Goal: Information Seeking & Learning: Compare options

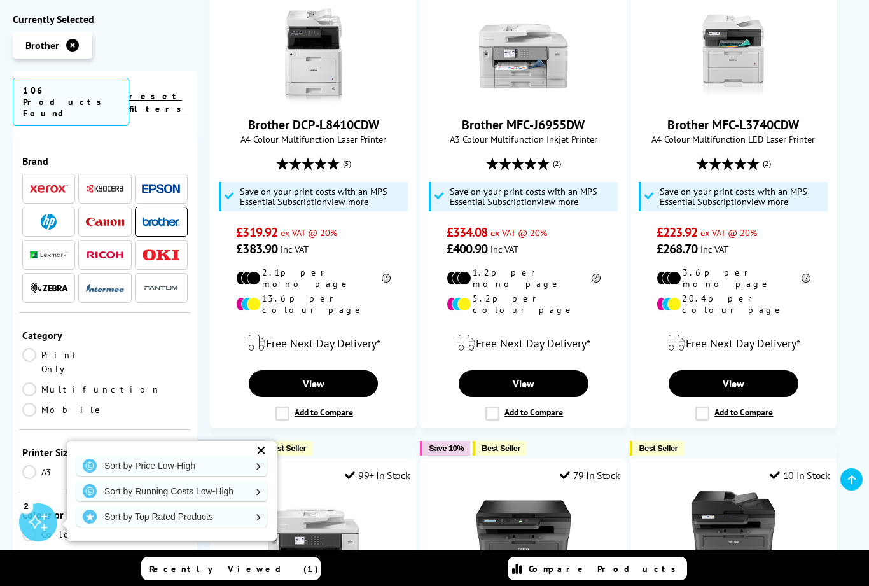
scroll to position [840, 0]
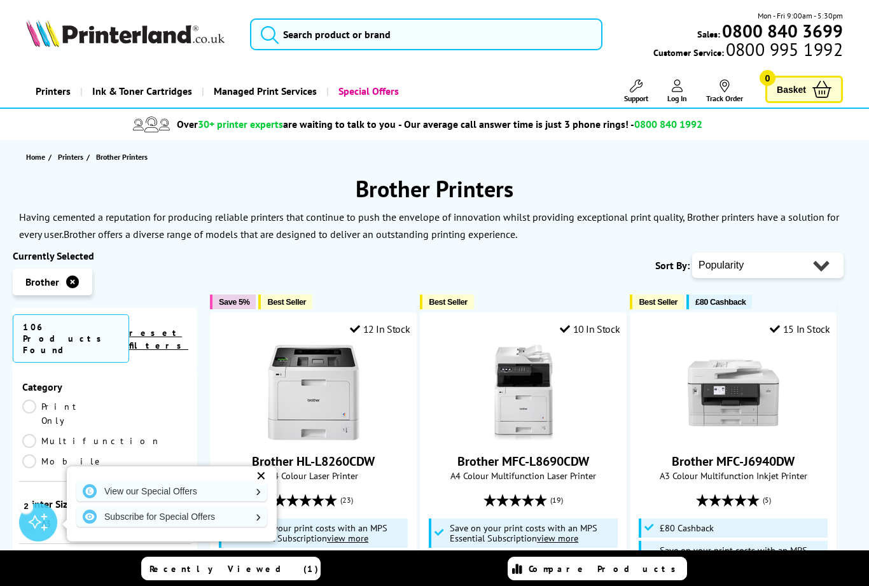
scroll to position [172, 0]
click at [261, 477] on div "✕" at bounding box center [261, 476] width 18 height 18
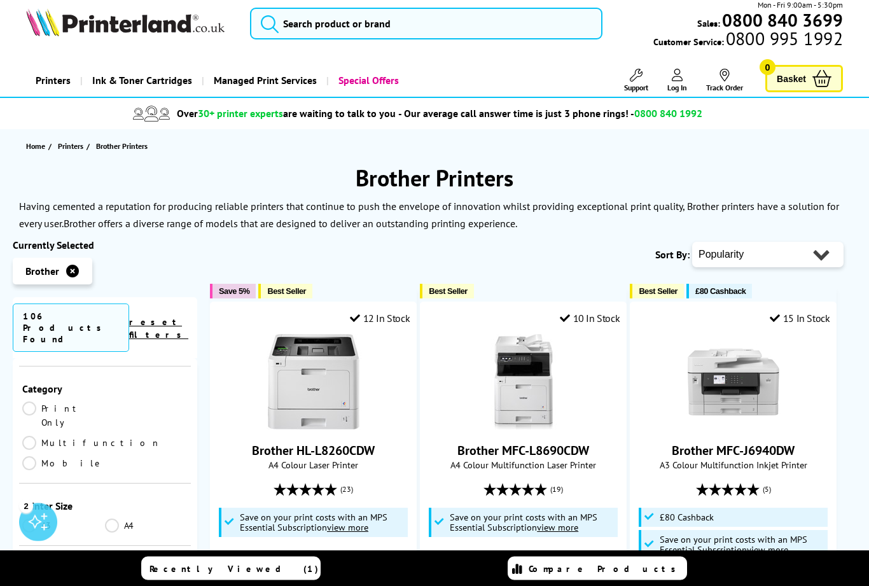
scroll to position [11, 0]
click at [29, 401] on link "Print Only" at bounding box center [63, 415] width 83 height 28
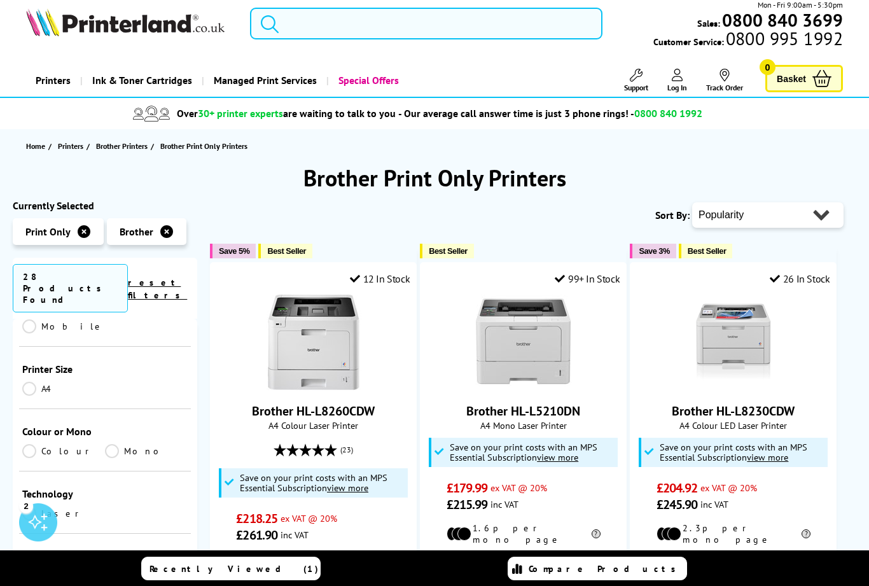
scroll to position [267, 0]
click at [28, 384] on link "A4" at bounding box center [63, 391] width 83 height 14
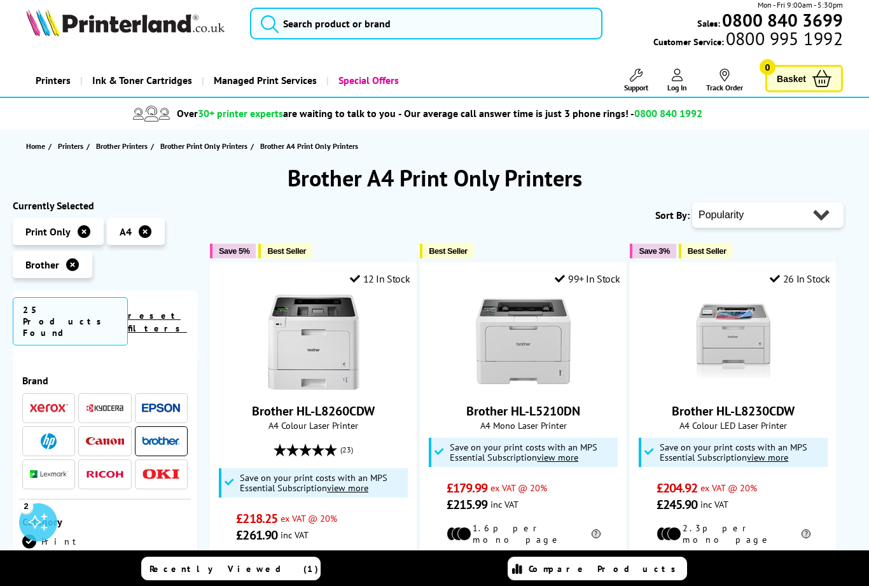
scroll to position [267, 0]
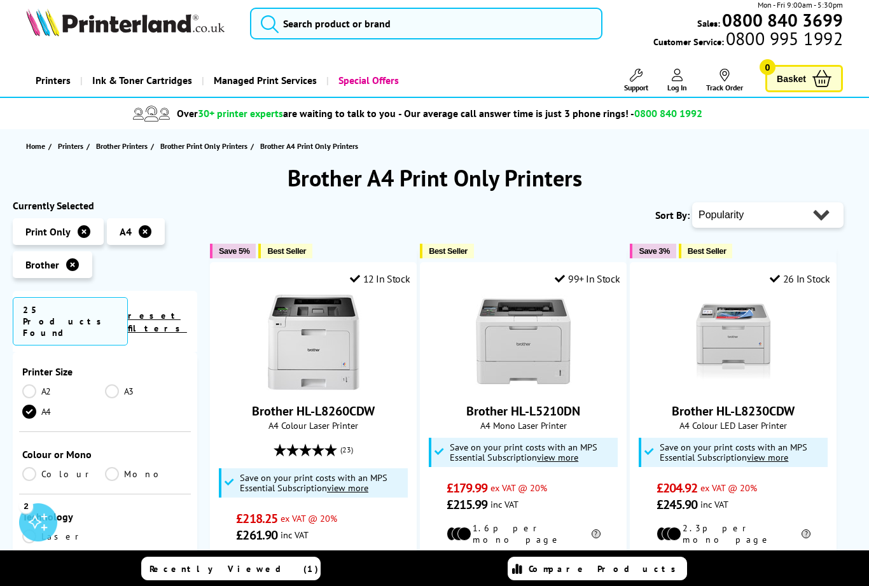
click at [27, 467] on link "Colour" at bounding box center [63, 474] width 83 height 14
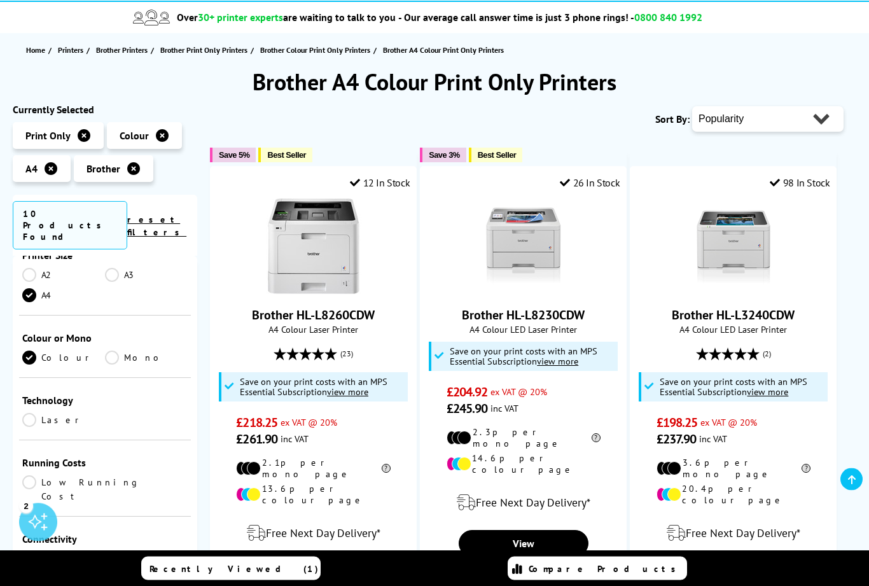
scroll to position [107, 0]
click at [34, 413] on link "Laser" at bounding box center [63, 420] width 83 height 14
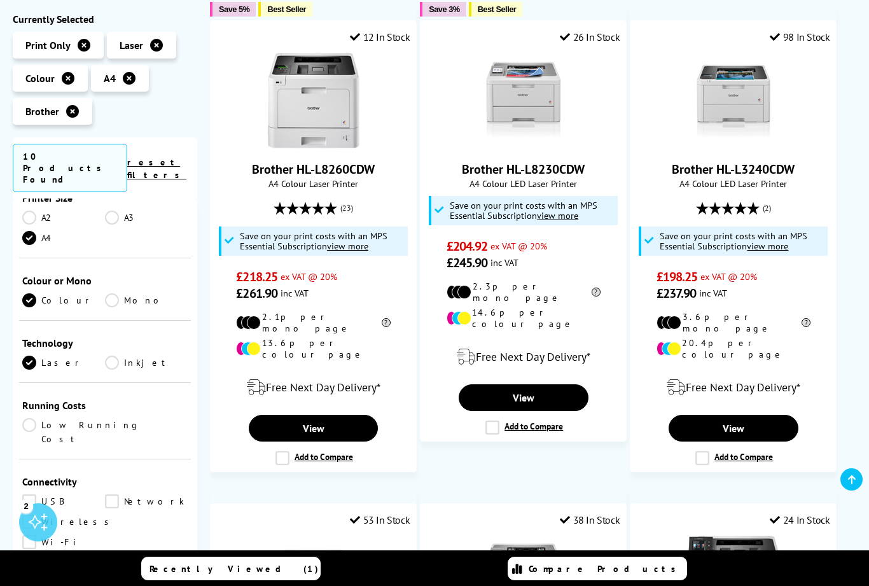
scroll to position [240, 0]
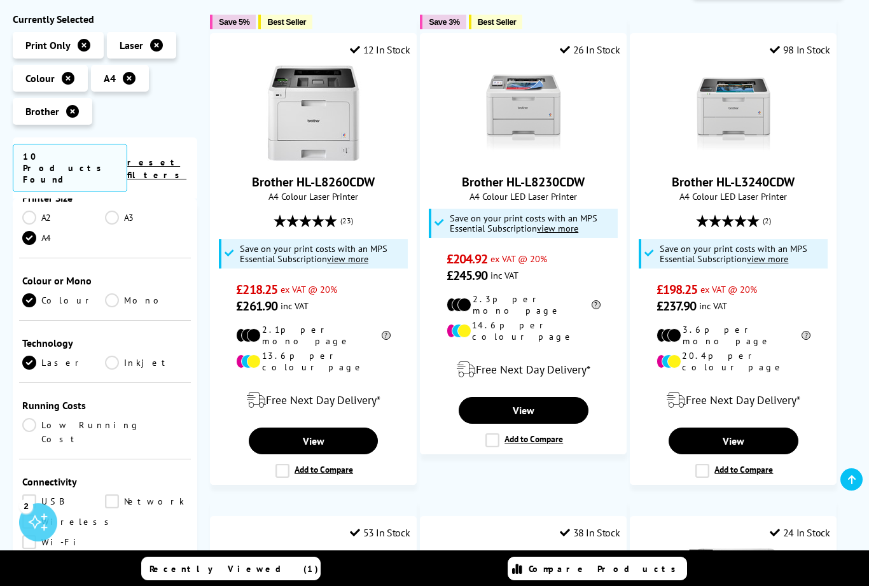
click at [34, 418] on link "Low Running Cost" at bounding box center [104, 432] width 165 height 28
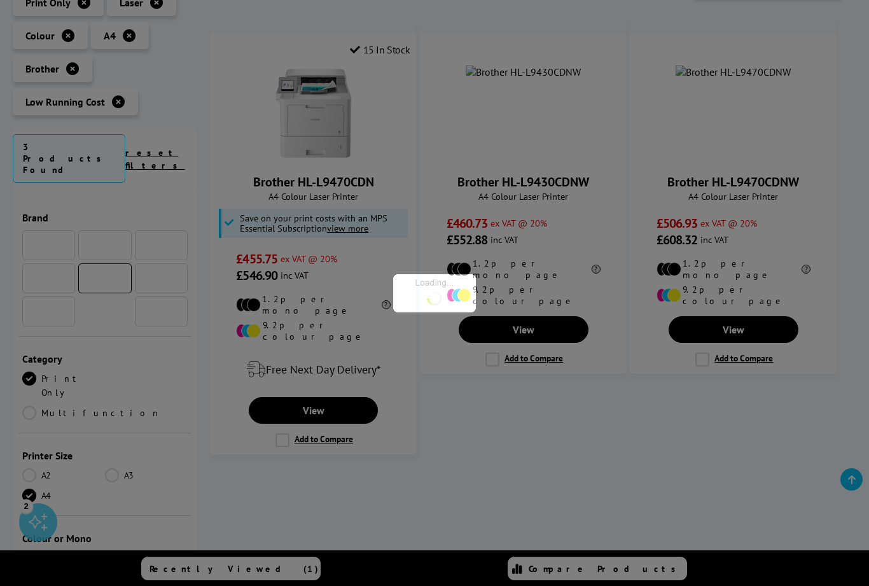
scroll to position [267, 0]
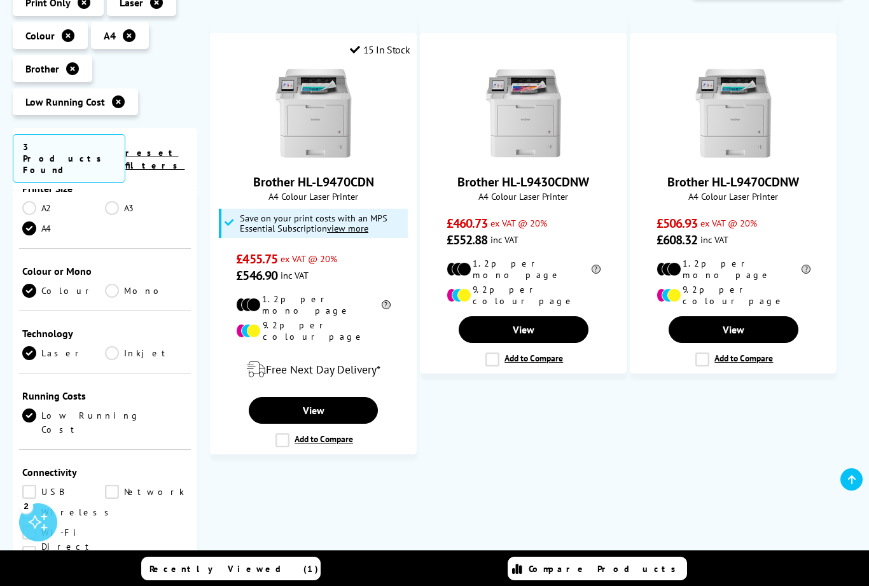
click at [31, 505] on link "Wireless" at bounding box center [69, 512] width 94 height 14
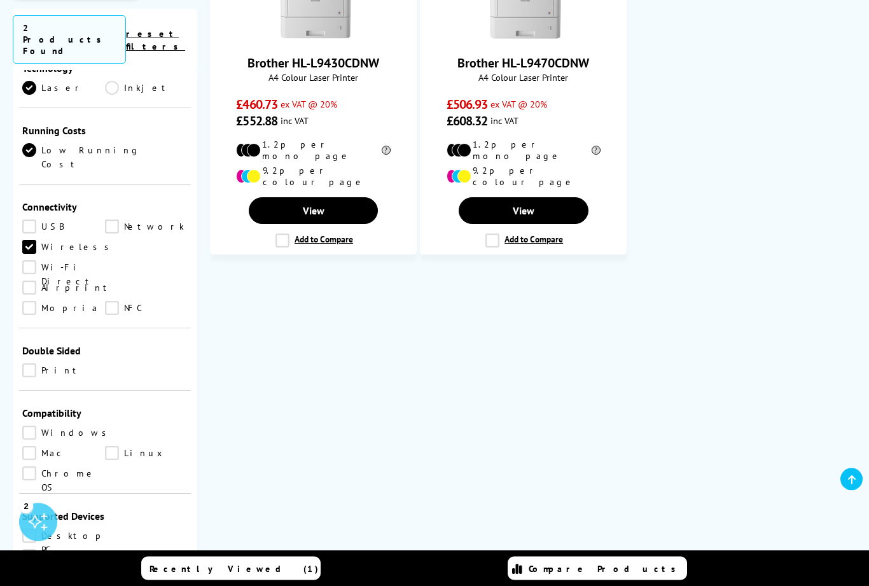
scroll to position [362, 0]
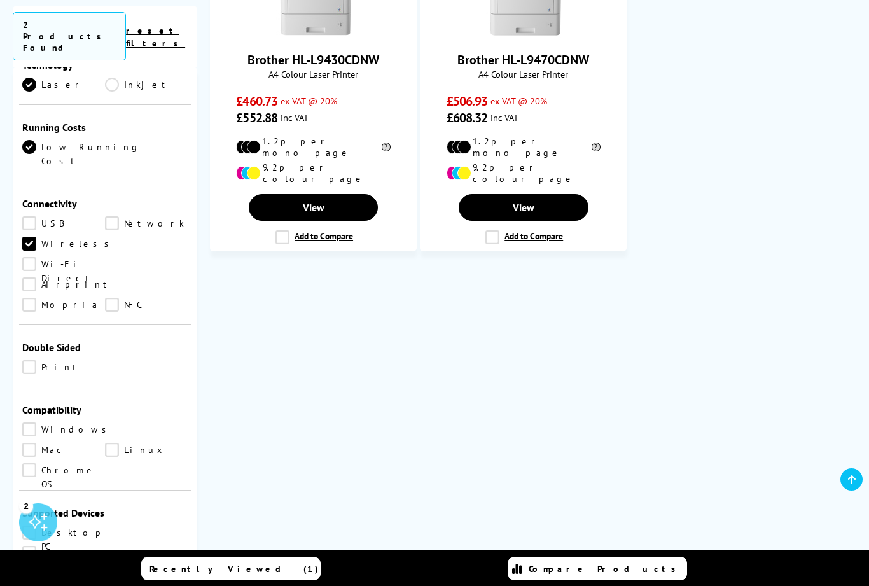
click at [31, 422] on link "Windows" at bounding box center [67, 429] width 91 height 14
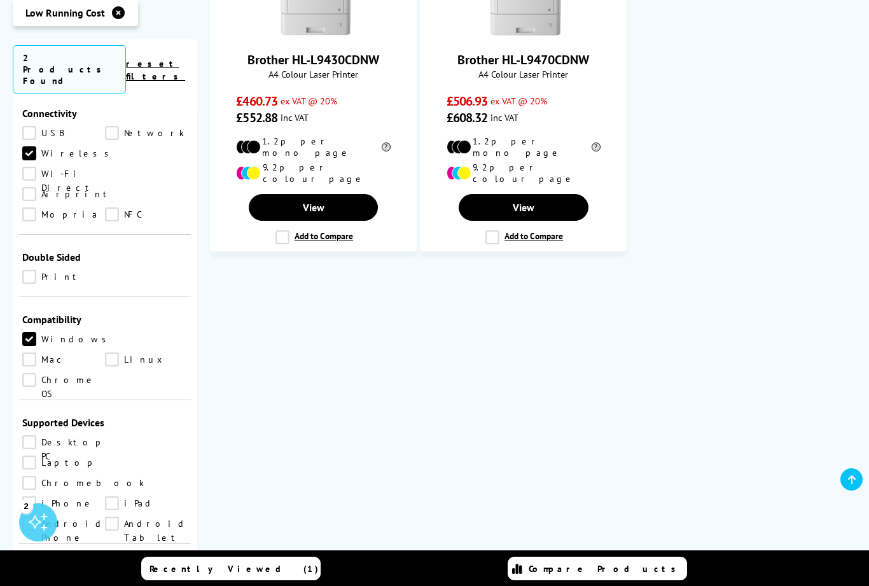
click at [6, 427] on div "Brother Low Running Cost Windows Wireless A4 Colour Print Only Laser Printers C…" at bounding box center [434, 217] width 869 height 810
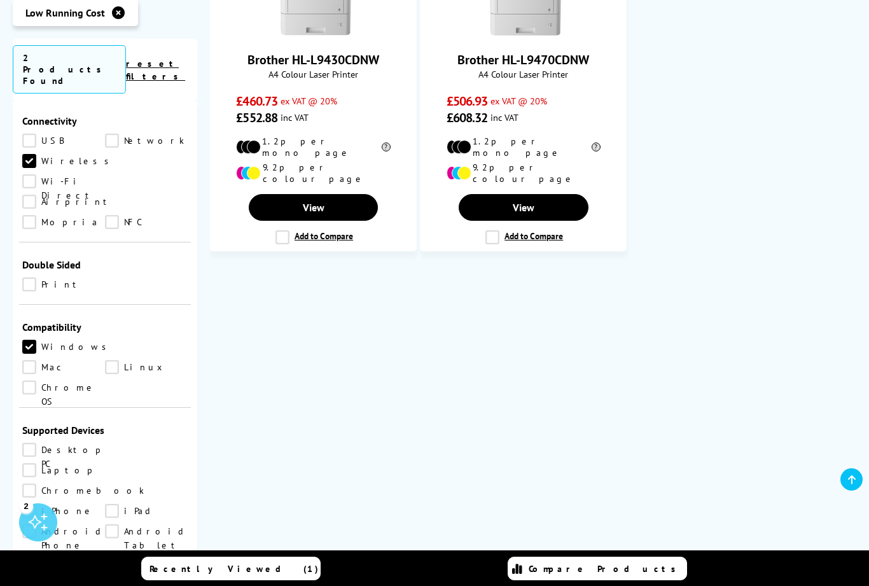
scroll to position [525, 0]
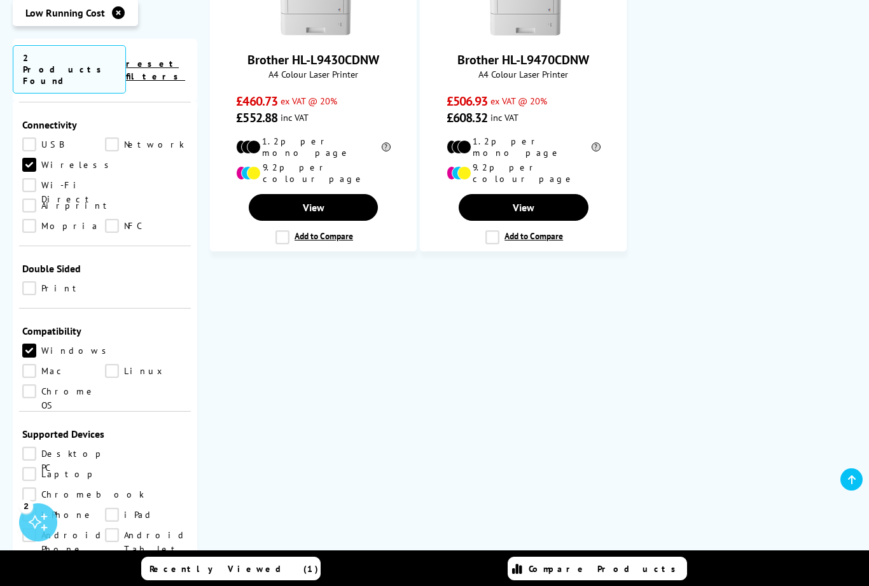
click at [34, 447] on link "Desktop PC" at bounding box center [64, 454] width 84 height 14
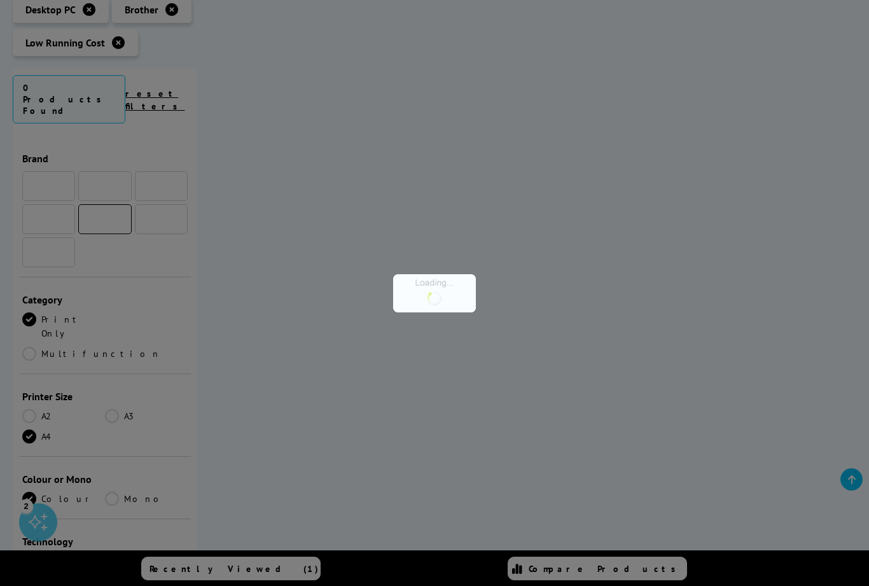
scroll to position [525, 0]
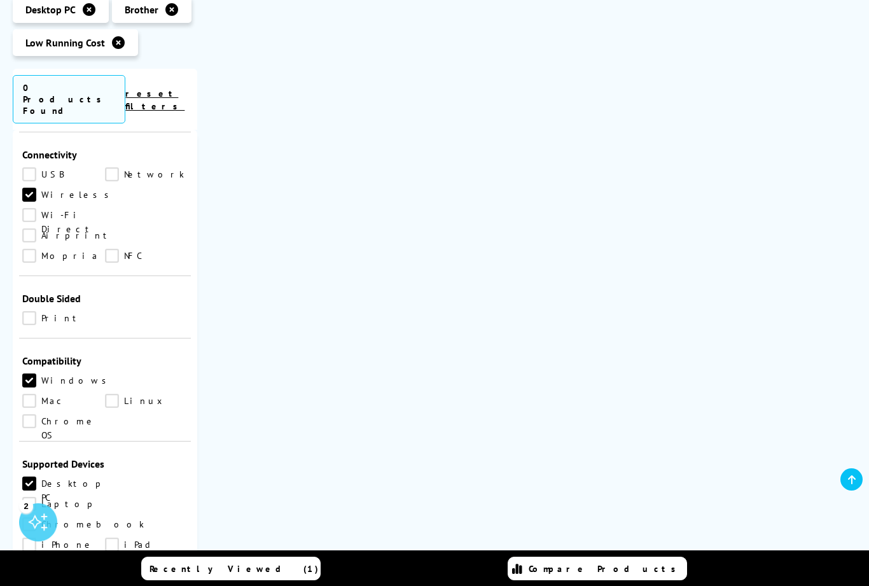
click at [29, 476] on link "Desktop PC" at bounding box center [64, 483] width 84 height 14
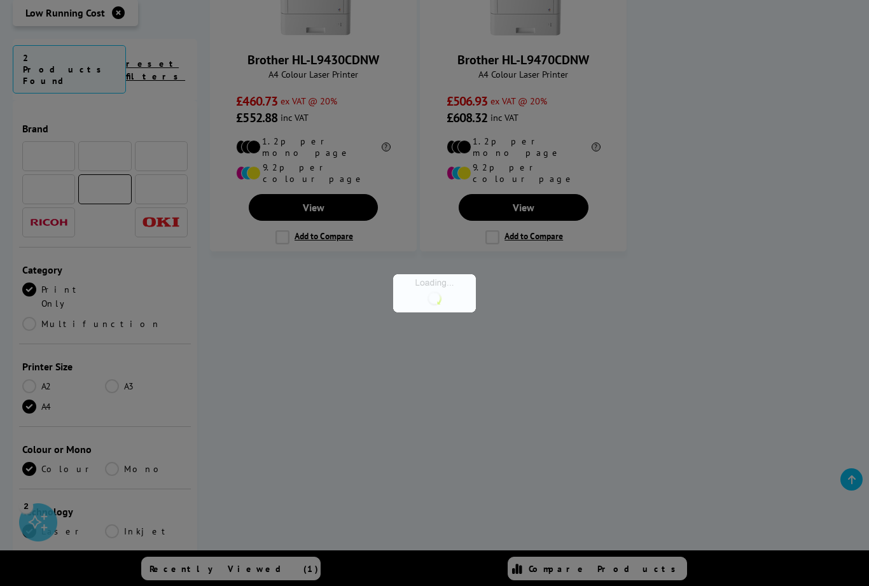
scroll to position [525, 0]
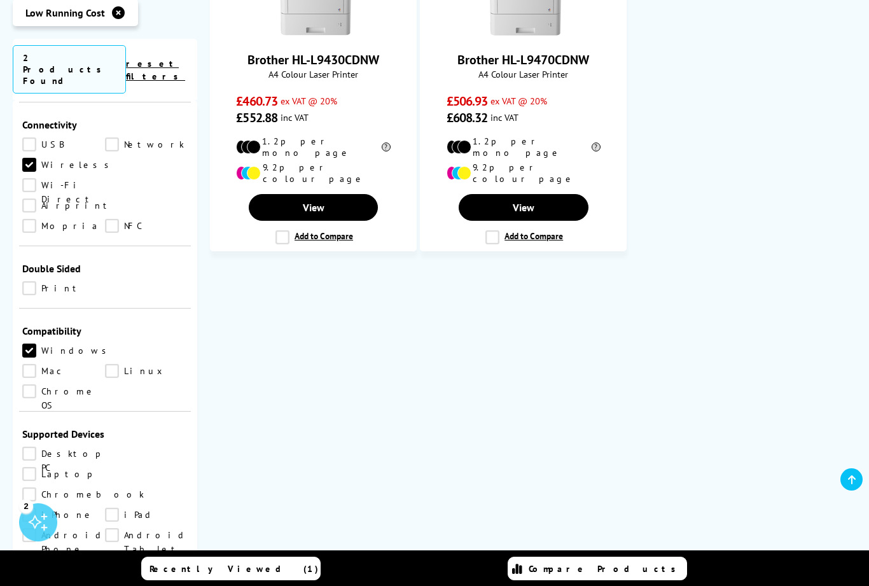
click at [105, 467] on link "Laptop" at bounding box center [63, 474] width 83 height 14
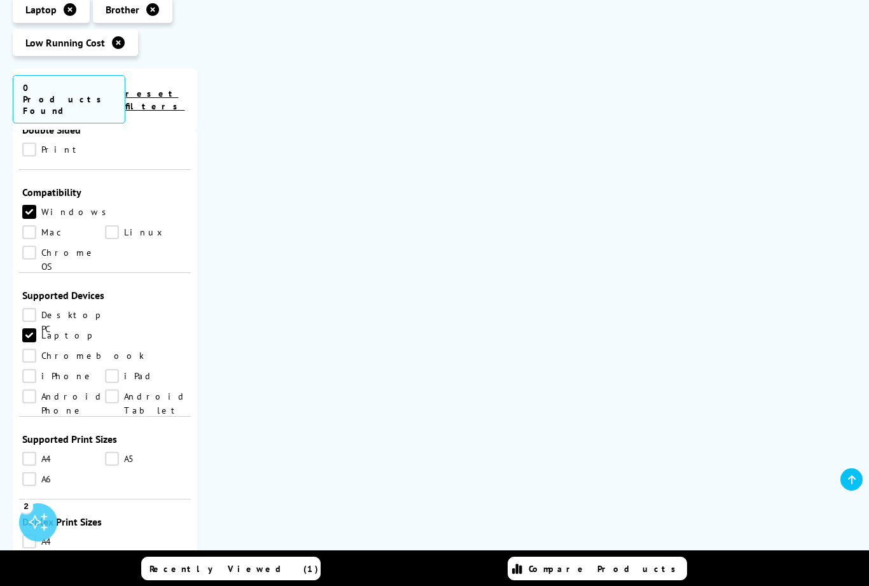
scroll to position [695, 0]
click at [39, 451] on link "A4" at bounding box center [63, 458] width 83 height 14
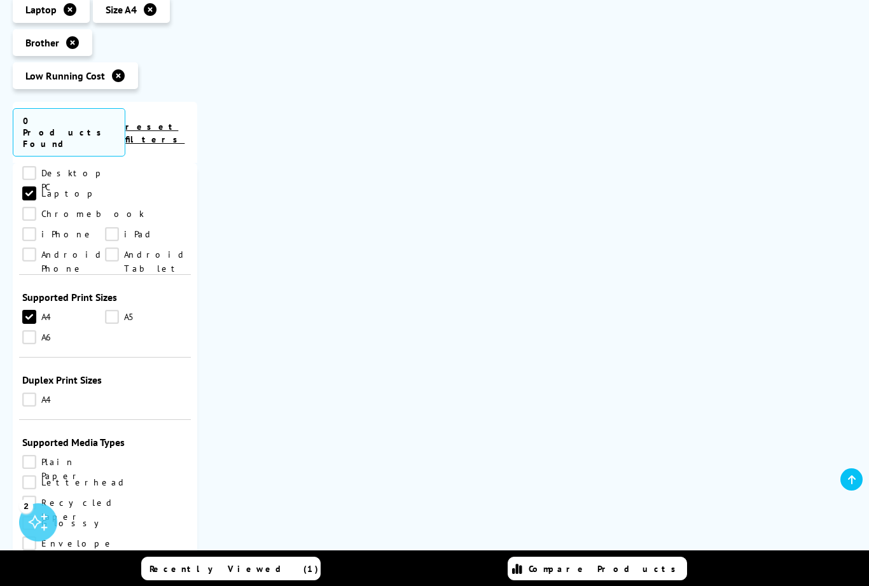
scroll to position [870, 0]
click at [36, 454] on link "Plain Paper" at bounding box center [63, 461] width 83 height 14
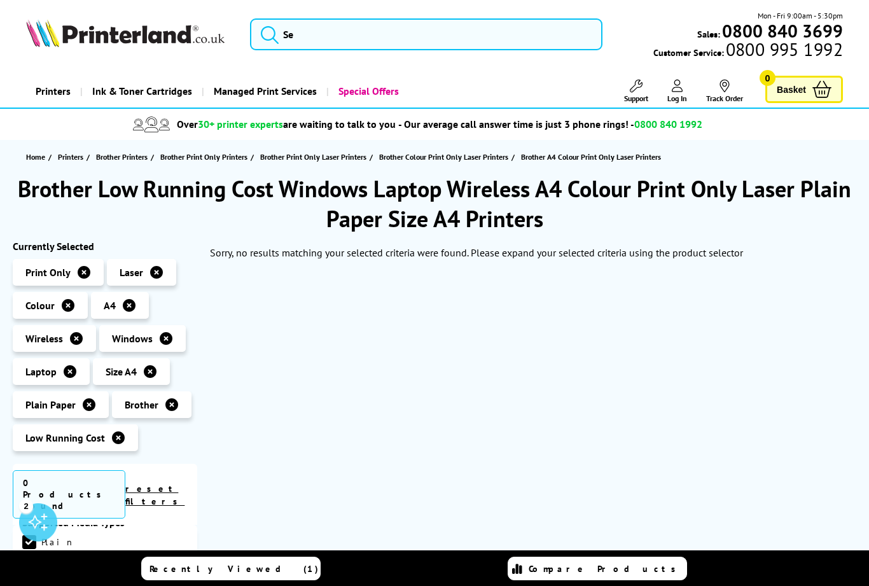
click at [174, 488] on link "reset filters" at bounding box center [154, 495] width 59 height 24
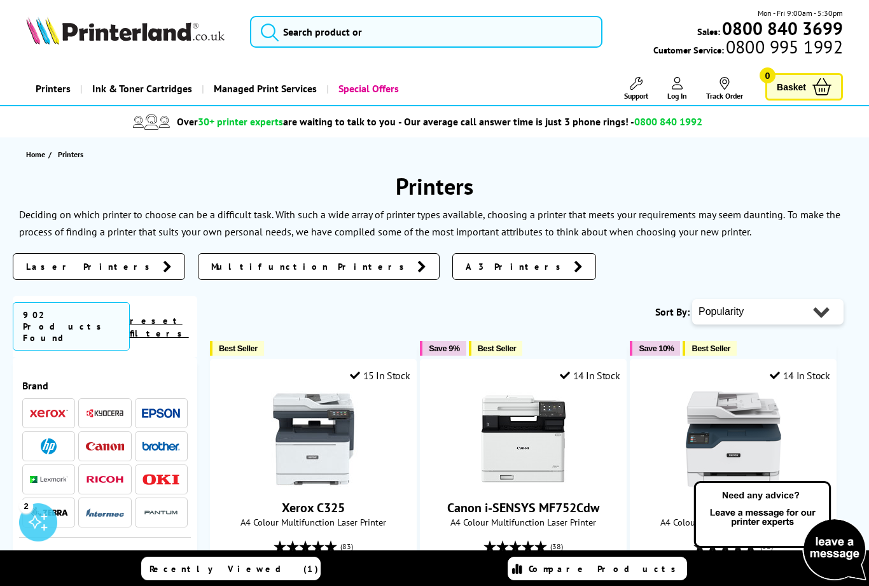
click at [169, 441] on img at bounding box center [161, 445] width 38 height 9
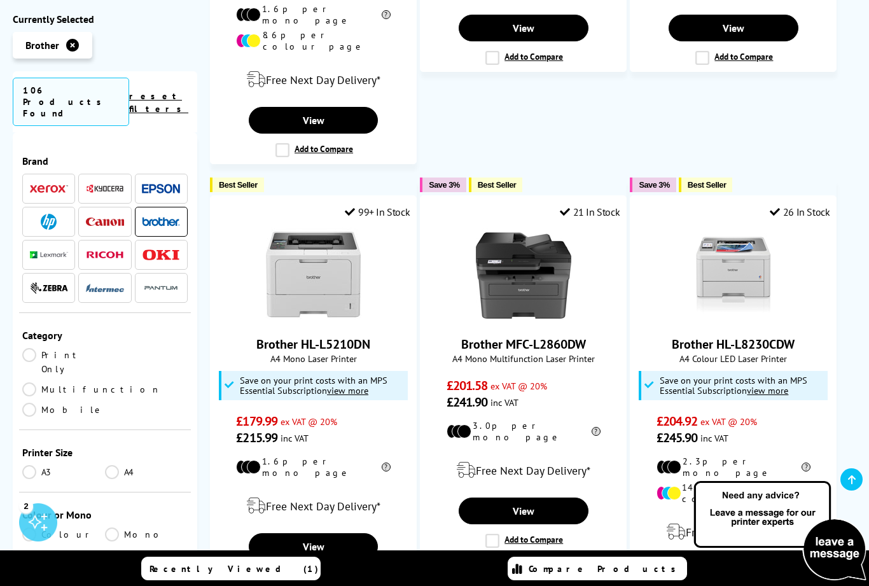
scroll to position [1589, 0]
